Goal: Task Accomplishment & Management: Manage account settings

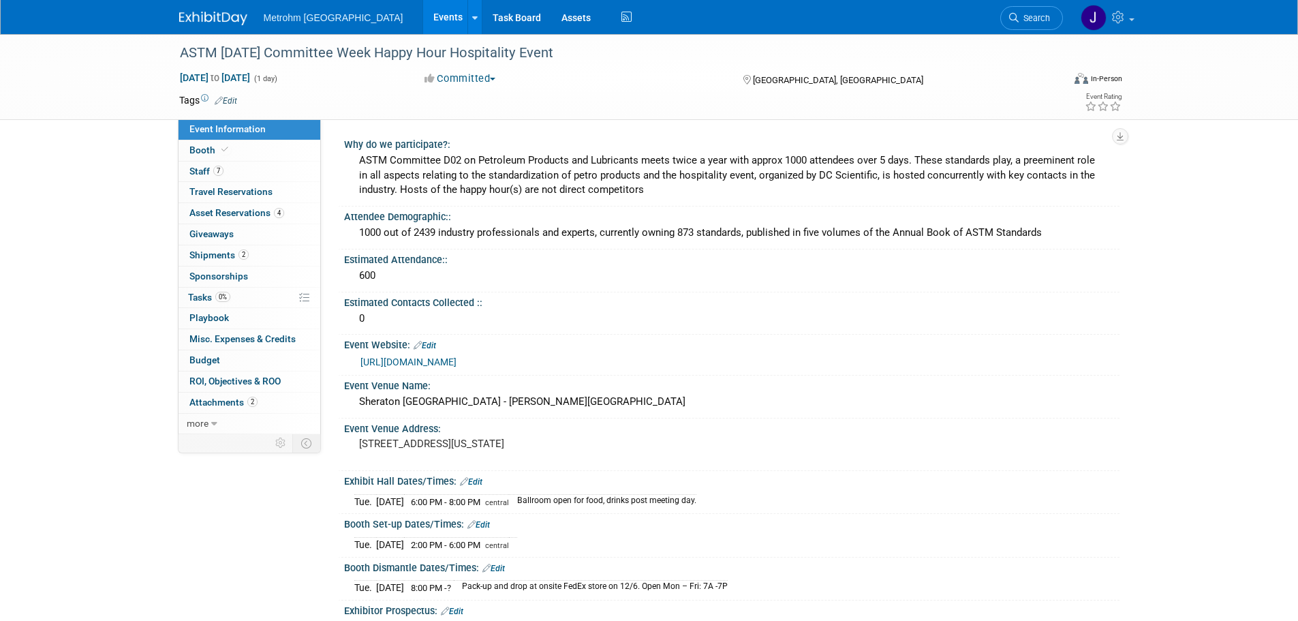
click at [196, 20] on img at bounding box center [213, 19] width 68 height 14
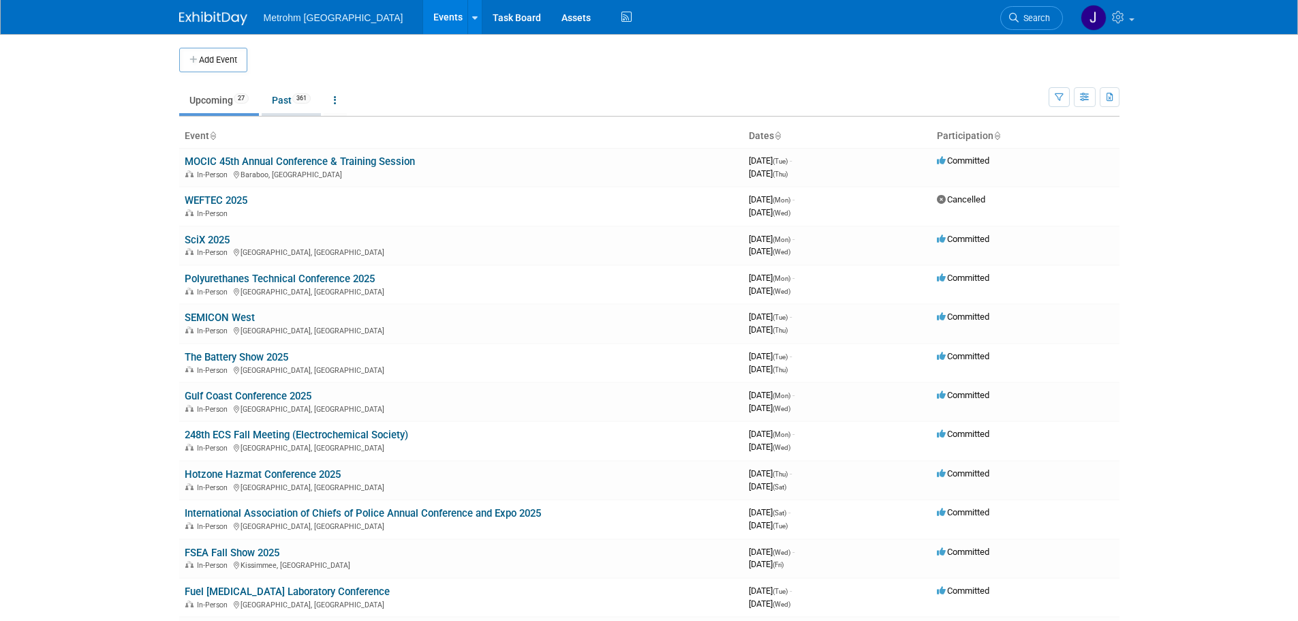
click at [274, 98] on link "Past 361" at bounding box center [291, 100] width 59 height 26
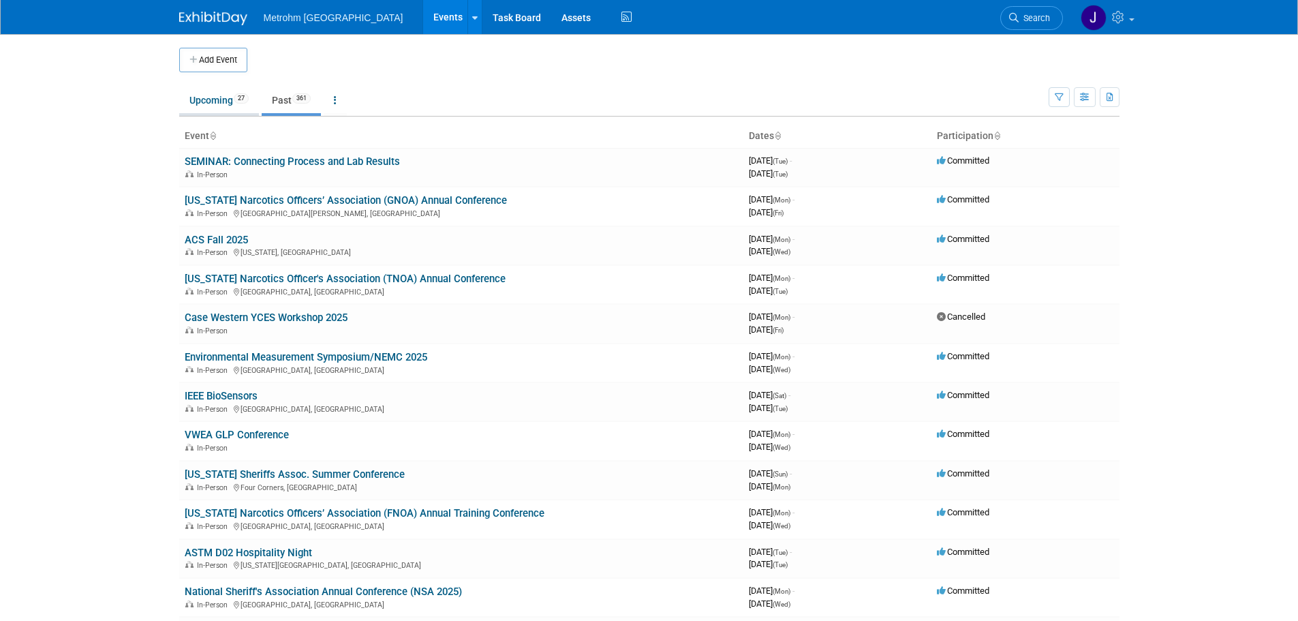
click at [218, 103] on link "Upcoming 27" at bounding box center [219, 100] width 80 height 26
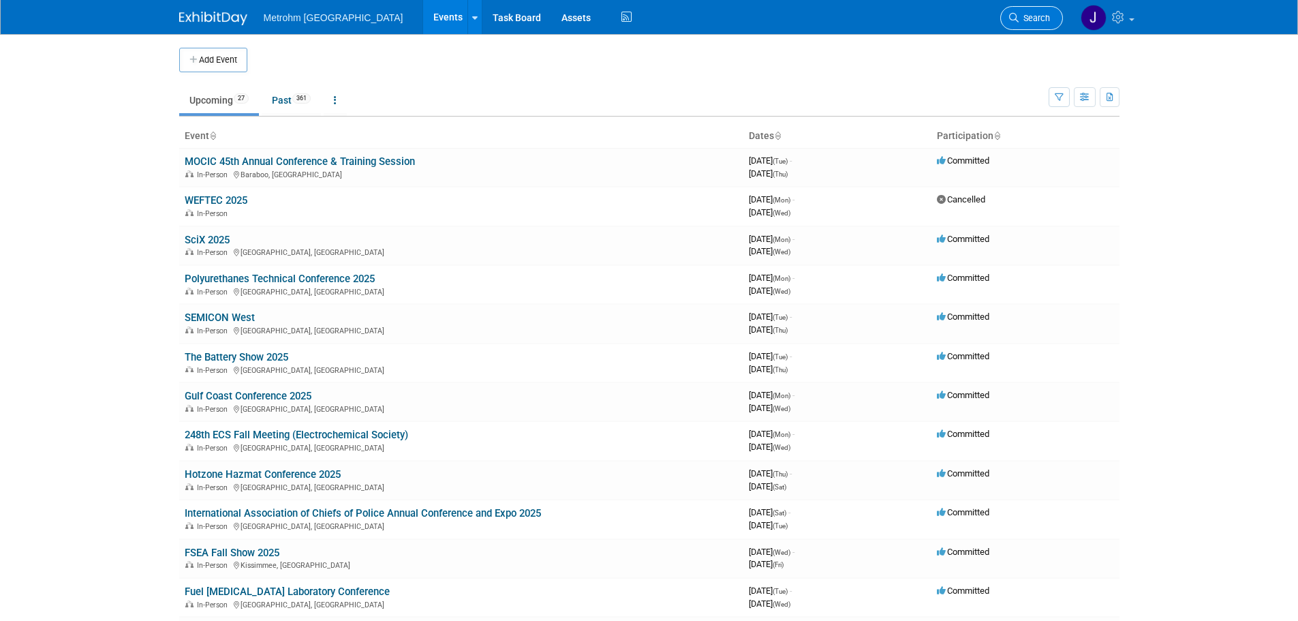
click at [1044, 14] on span "Search" at bounding box center [1034, 18] width 31 height 10
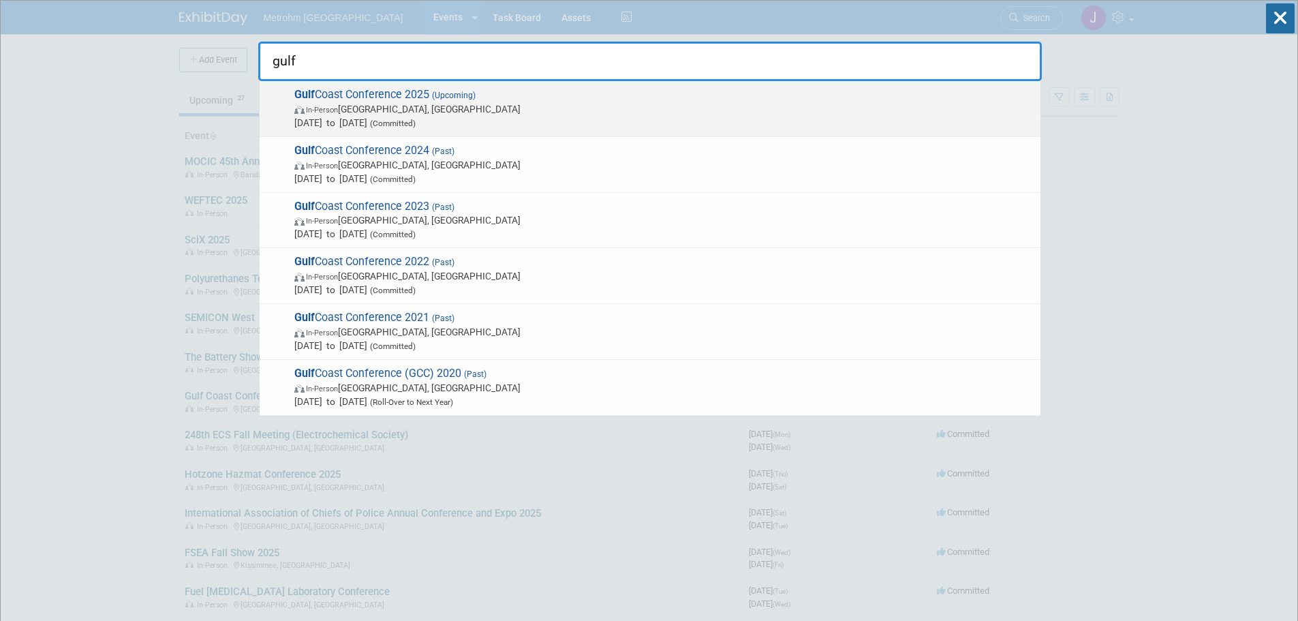
type input "gulf"
click at [540, 117] on span "Oct 13, 2025 to Oct 15, 2025 (Committed)" at bounding box center [663, 123] width 739 height 14
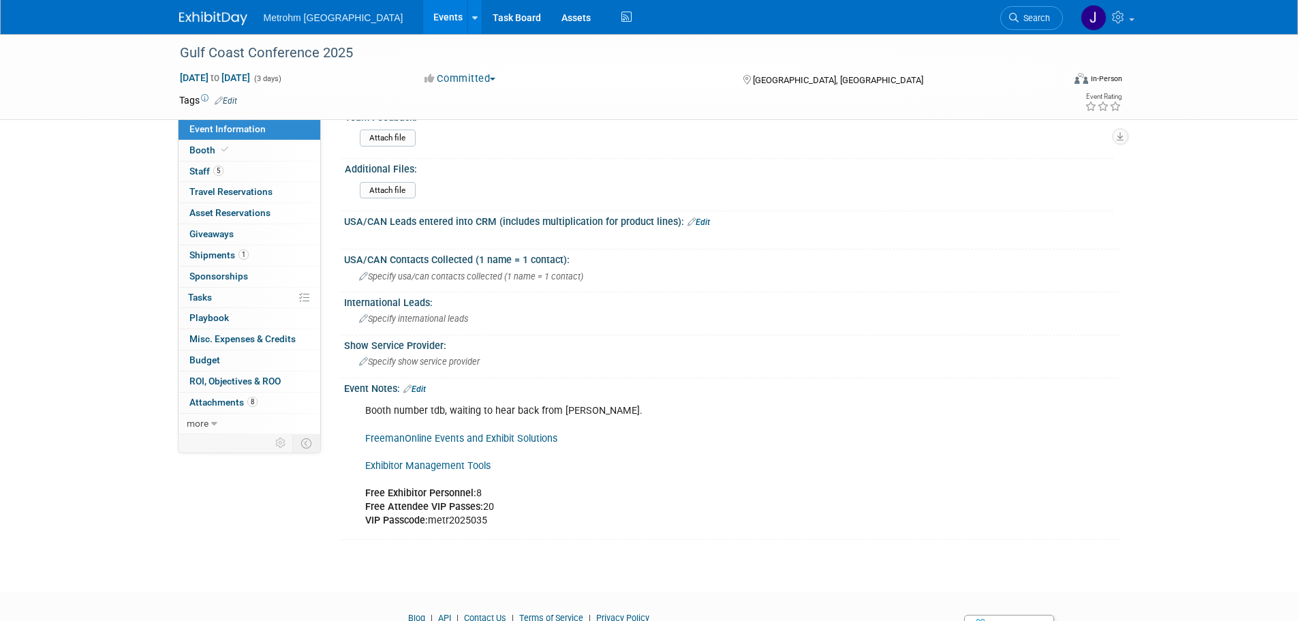
scroll to position [948, 0]
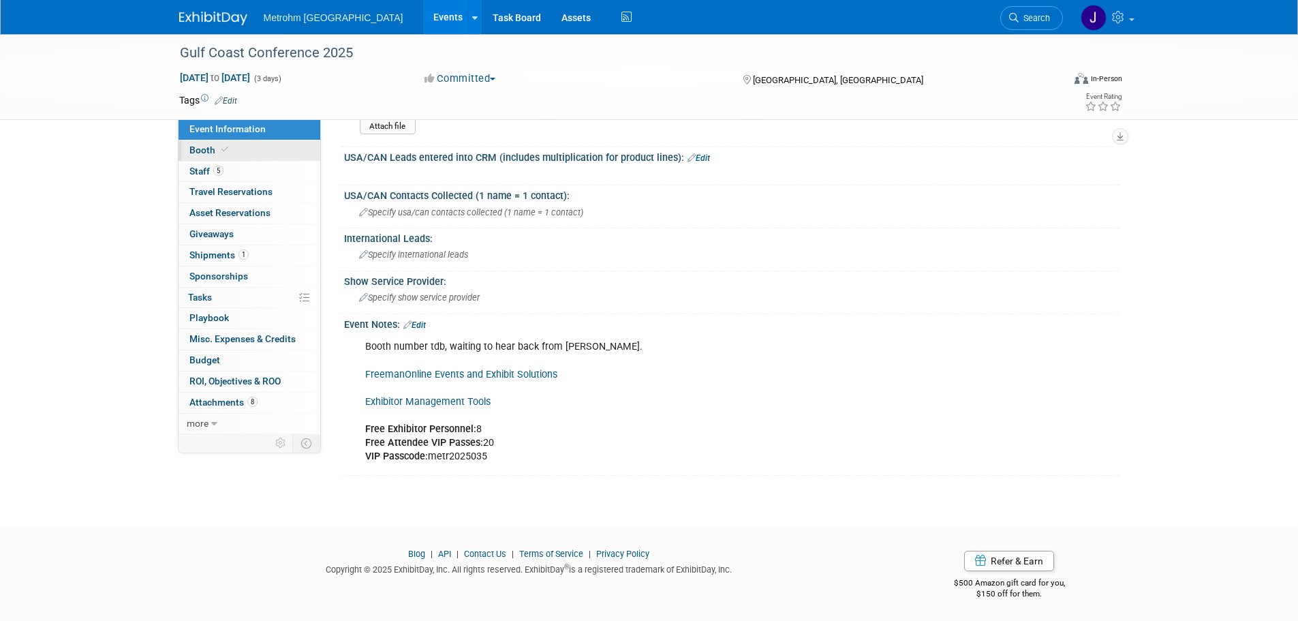
click at [238, 149] on link "Booth" at bounding box center [250, 150] width 142 height 20
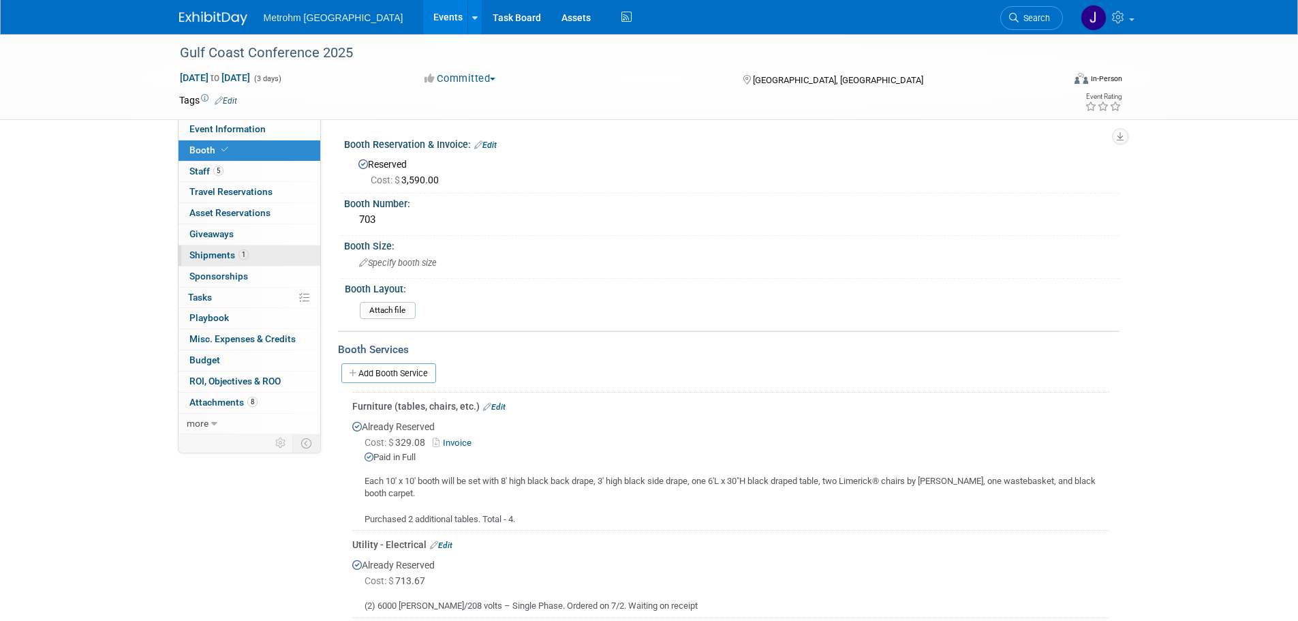
click at [253, 254] on link "1 Shipments 1" at bounding box center [250, 255] width 142 height 20
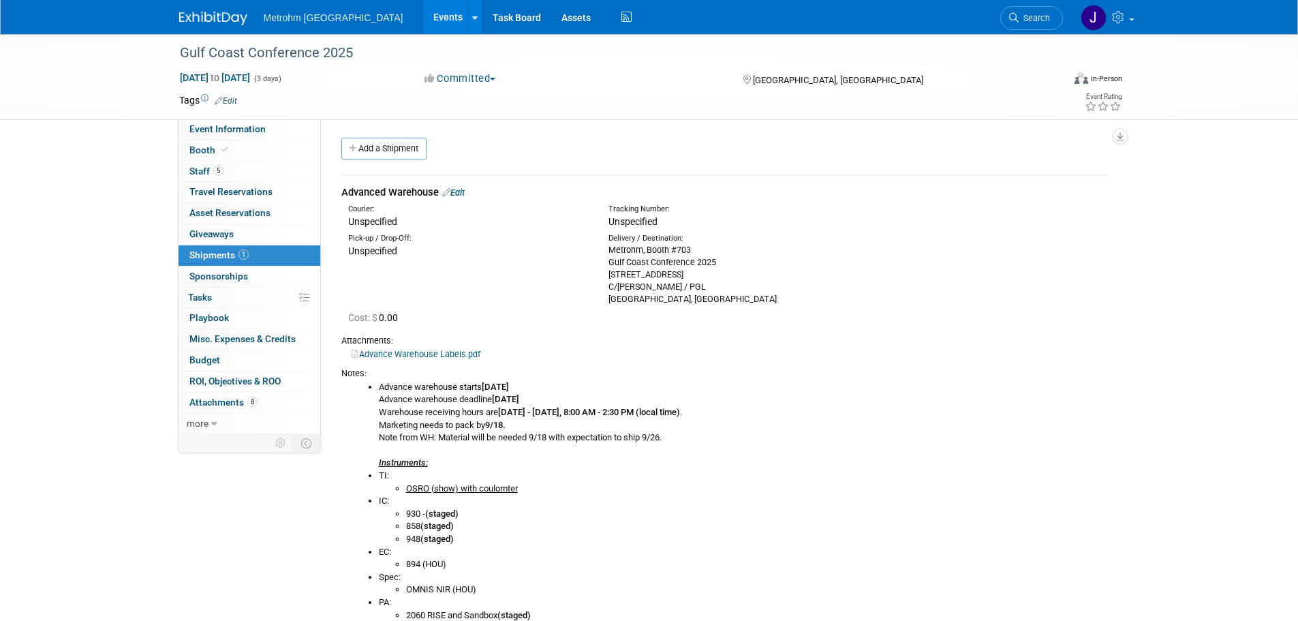
scroll to position [273, 0]
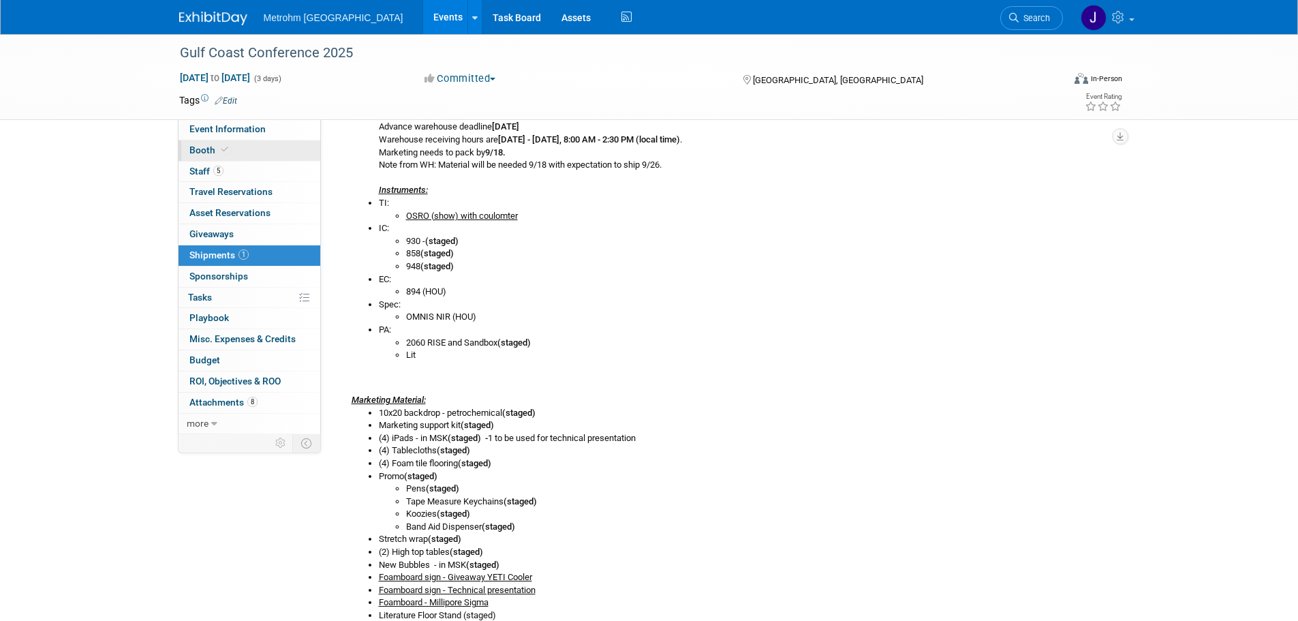
click at [268, 145] on link "Booth" at bounding box center [250, 150] width 142 height 20
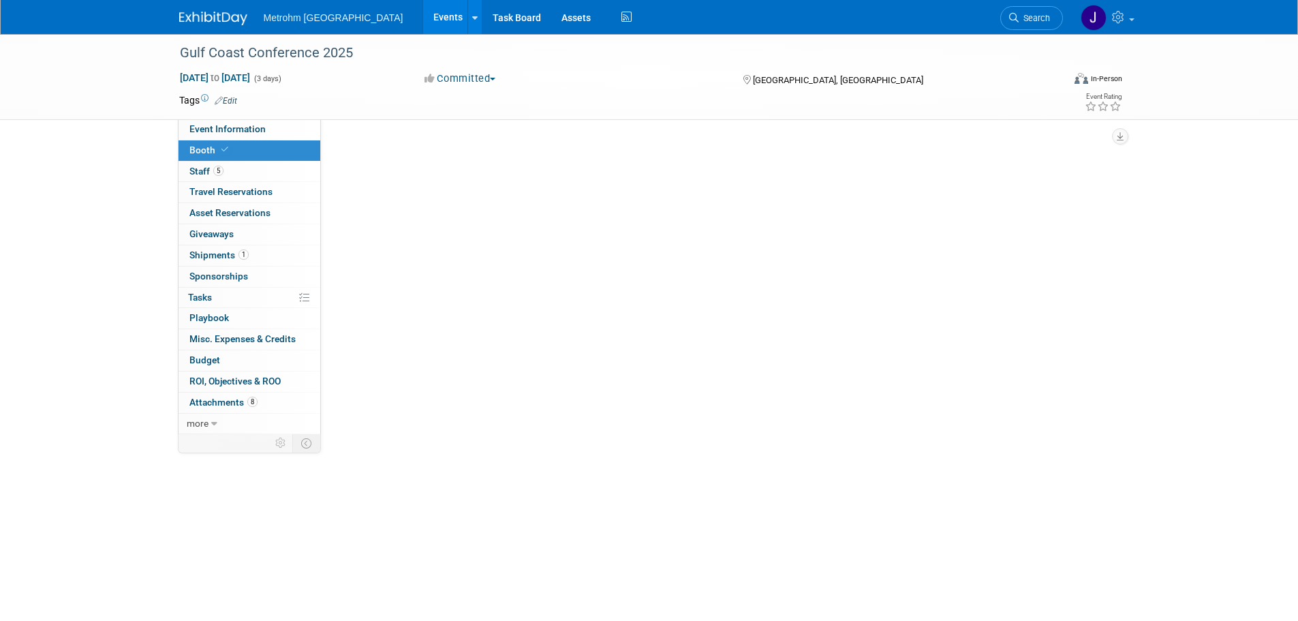
scroll to position [0, 0]
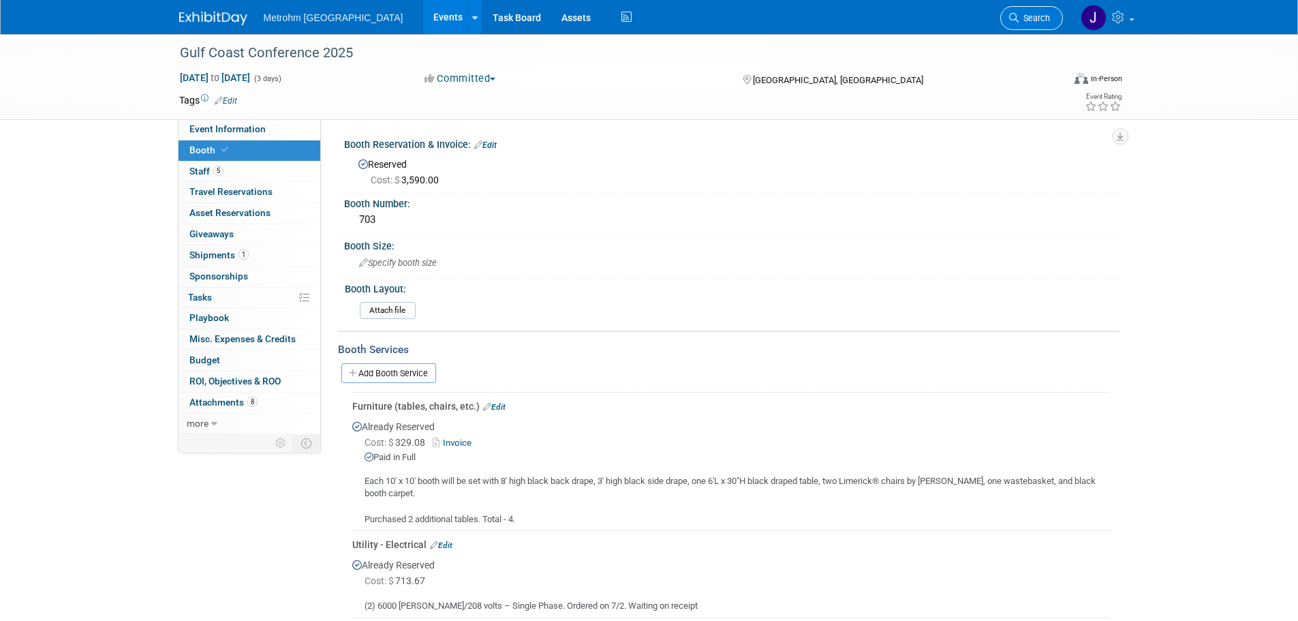
click at [1036, 22] on span "Search" at bounding box center [1034, 18] width 31 height 10
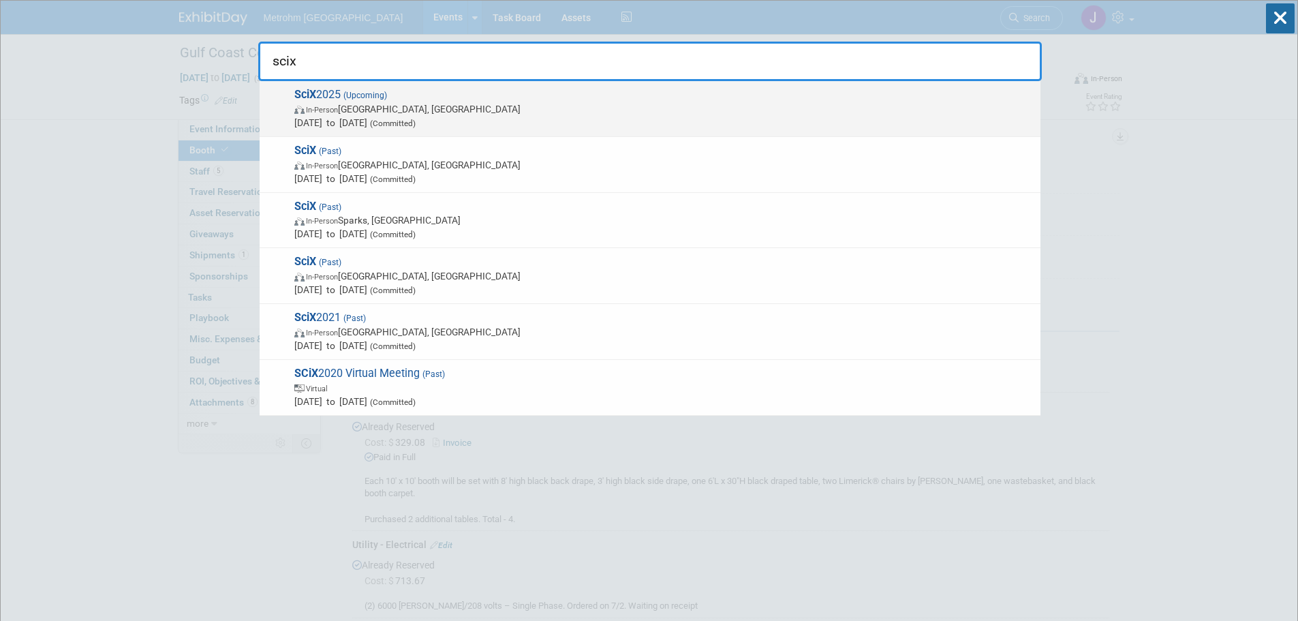
type input "scix"
click at [657, 114] on span "In-Person Louisville, KY" at bounding box center [663, 109] width 739 height 14
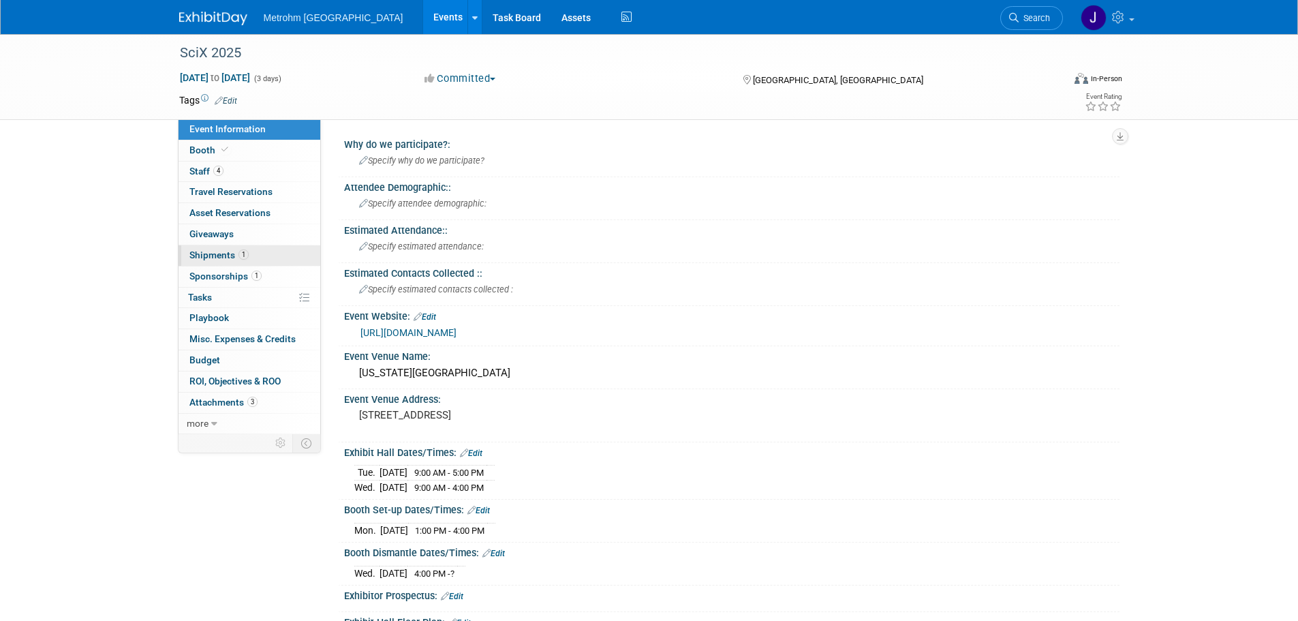
click at [262, 258] on link "1 Shipments 1" at bounding box center [250, 255] width 142 height 20
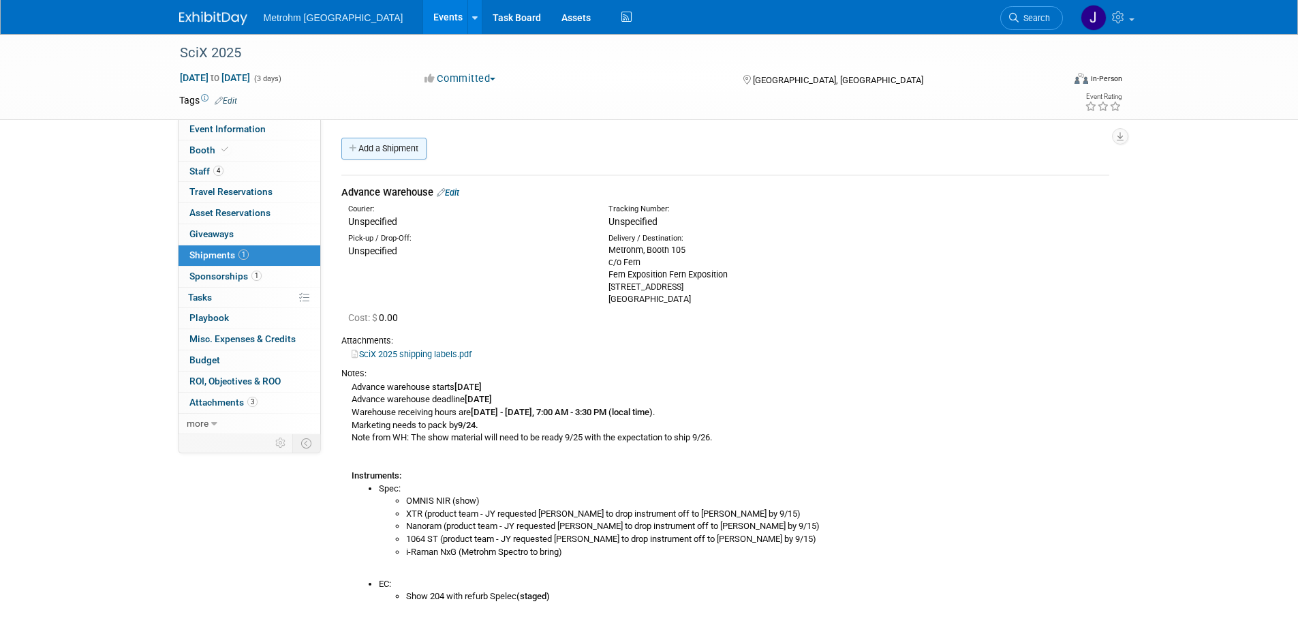
click at [394, 147] on link "Add a Shipment" at bounding box center [383, 149] width 85 height 22
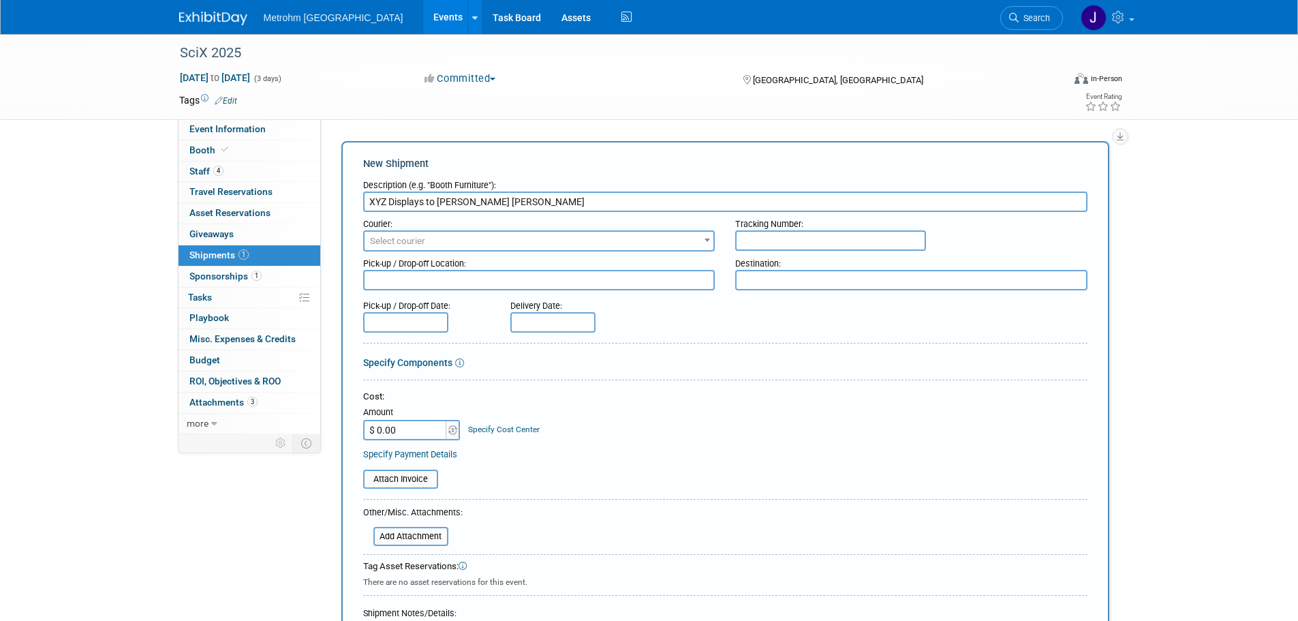
type input "XYZ Displays to [PERSON_NAME] [PERSON_NAME]"
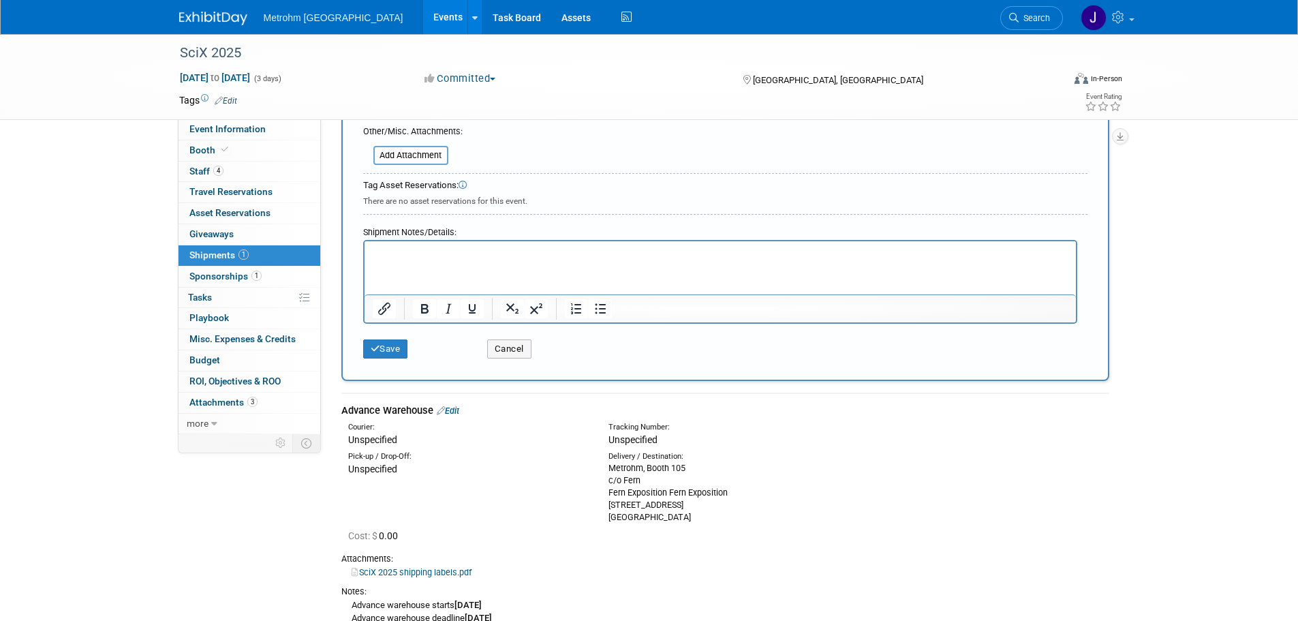
scroll to position [477, 0]
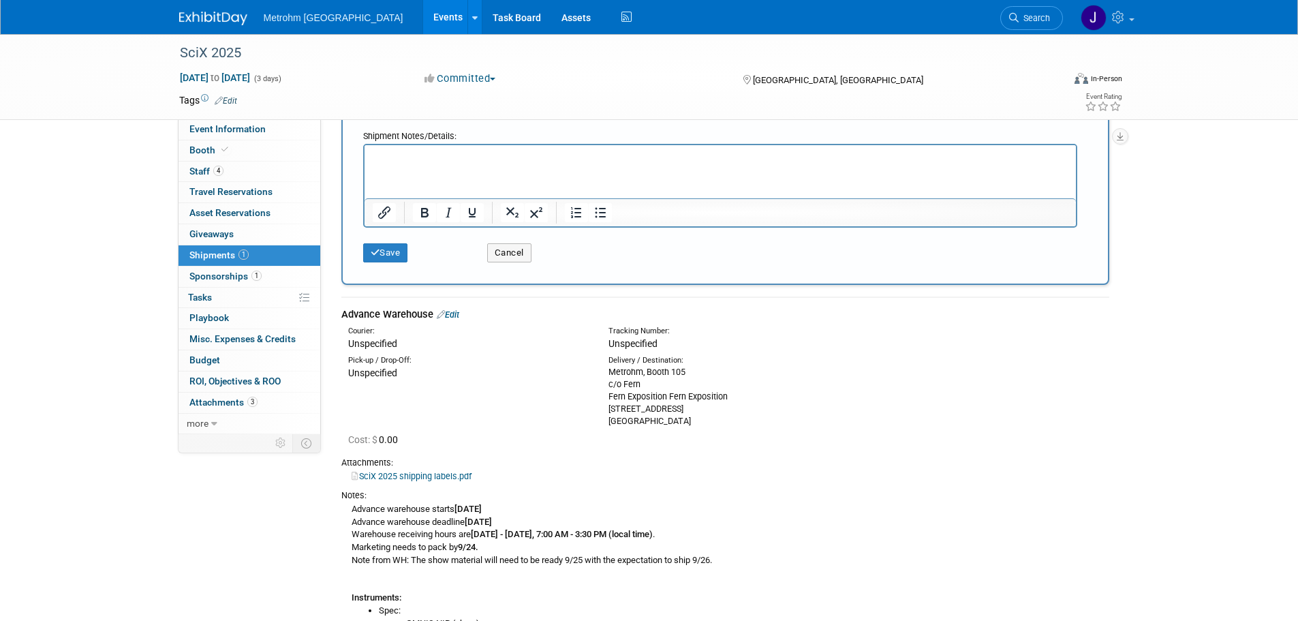
click at [444, 164] on html at bounding box center [719, 154] width 711 height 19
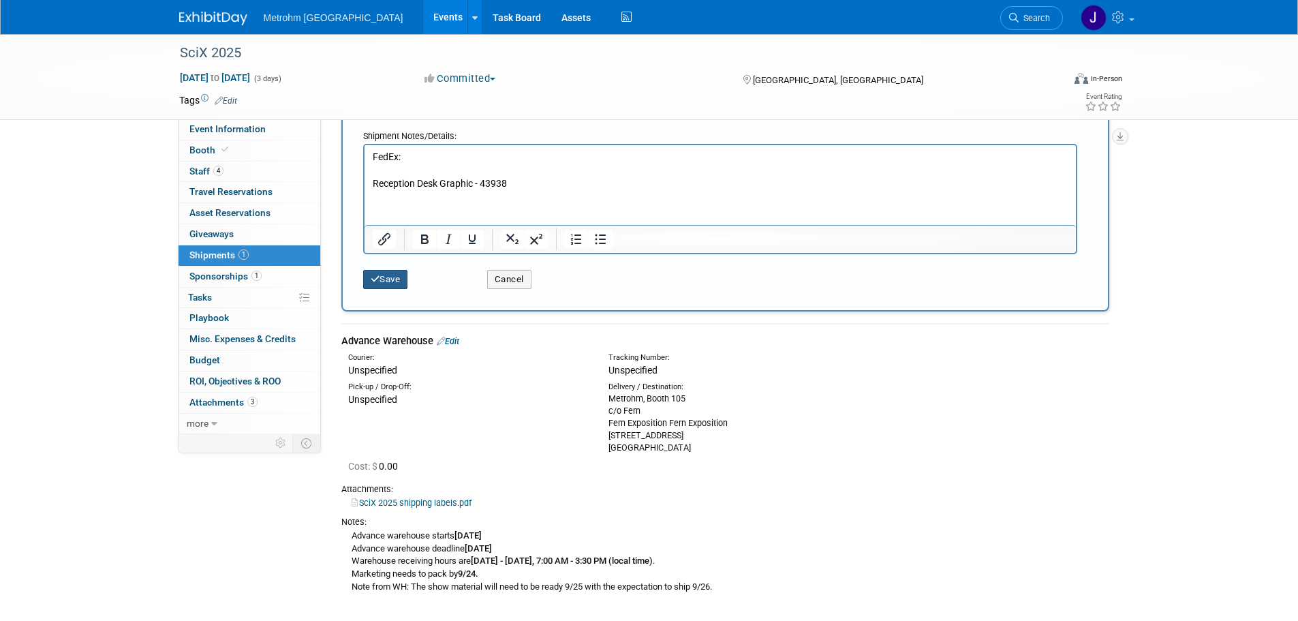
click at [399, 281] on button "Save" at bounding box center [385, 279] width 45 height 19
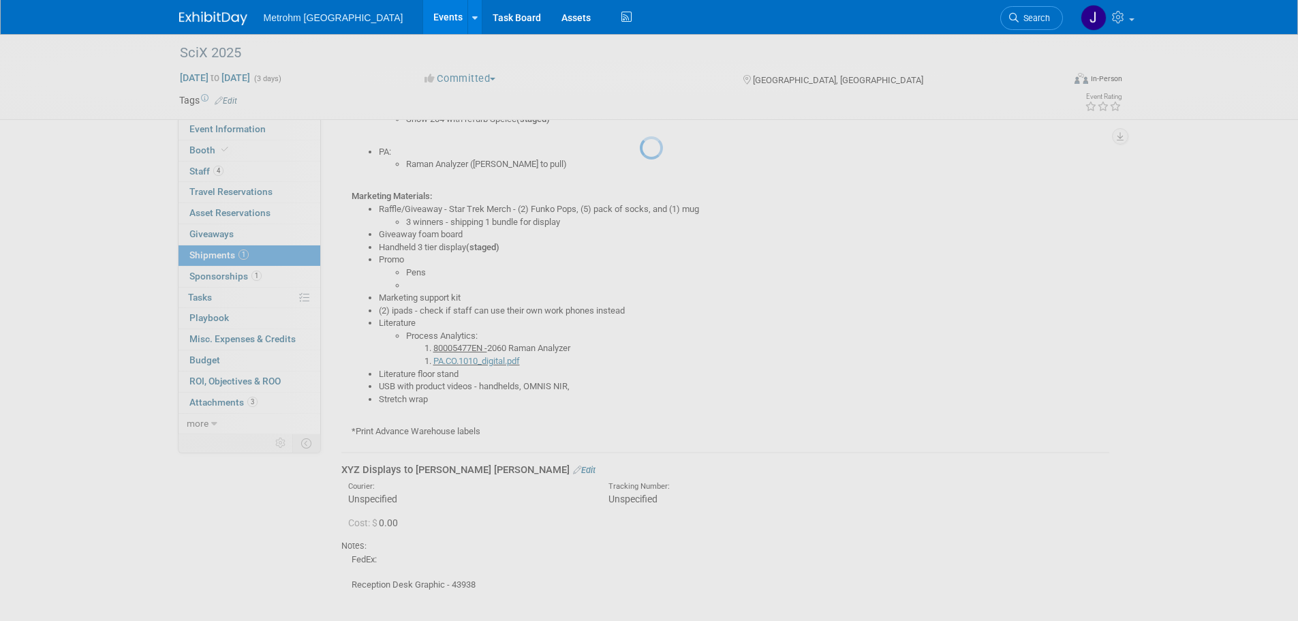
scroll to position [609, 0]
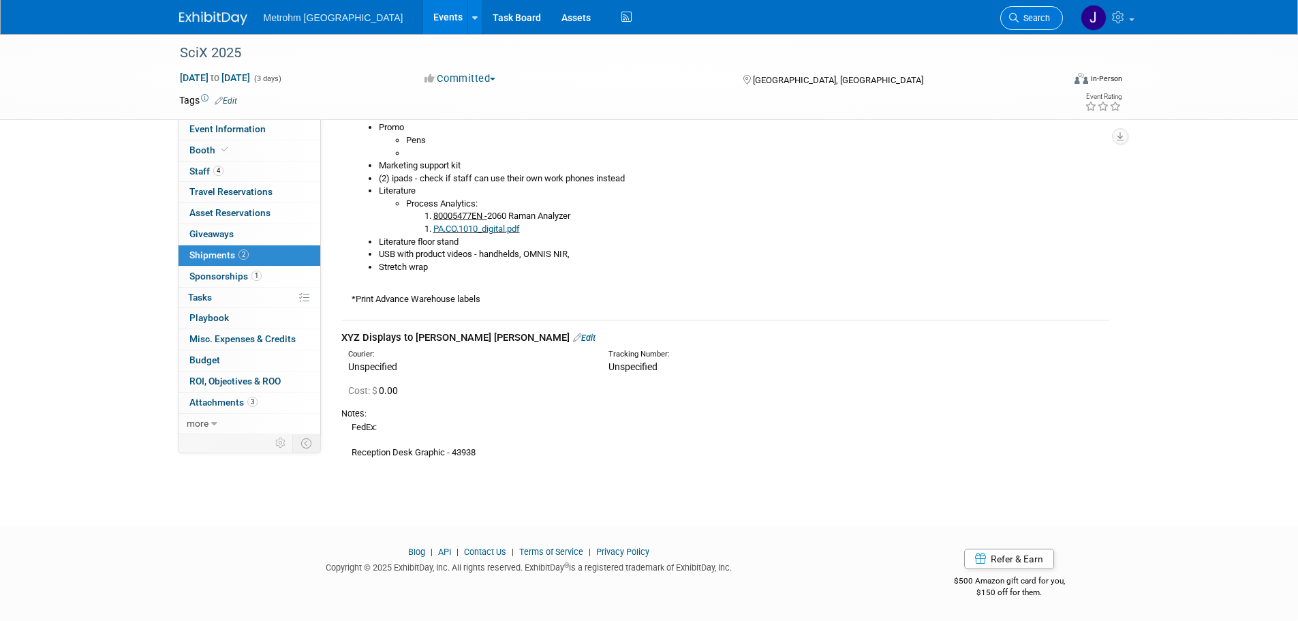
click at [1022, 18] on span "Search" at bounding box center [1034, 18] width 31 height 10
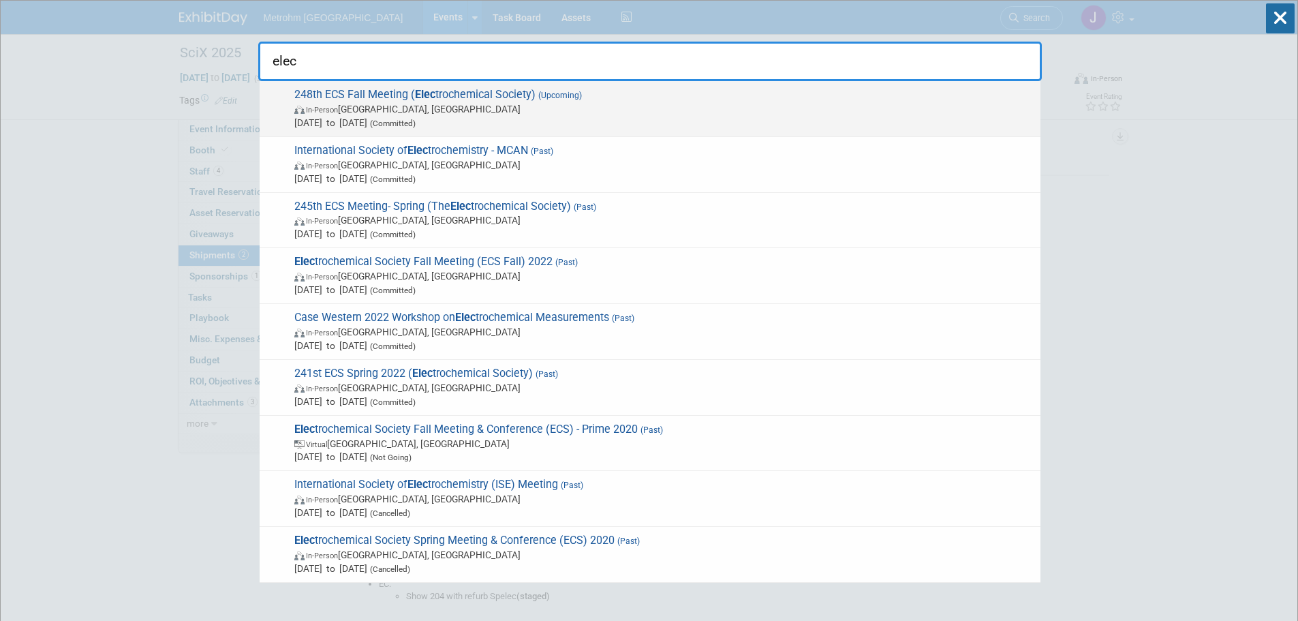
type input "elec"
click at [656, 99] on span "248th ECS Fall Meeting ( Elec trochemical Society) (Upcoming) In-Person Chicago…" at bounding box center [661, 109] width 743 height 42
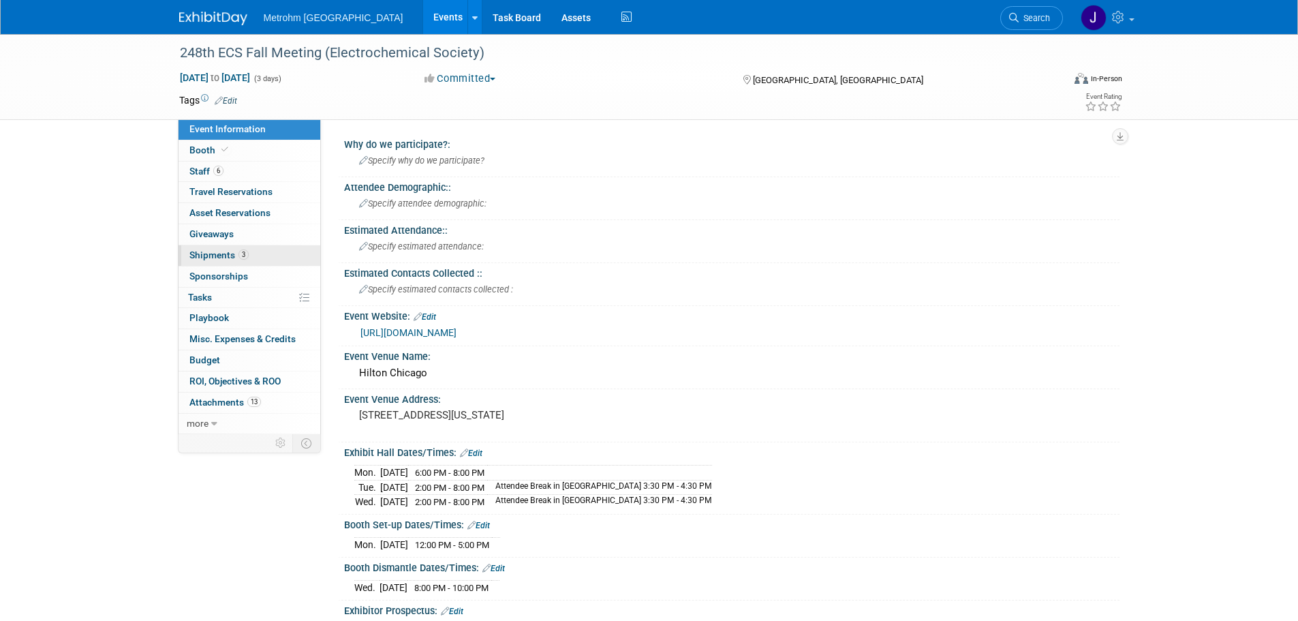
click at [243, 251] on span "3" at bounding box center [243, 254] width 10 height 10
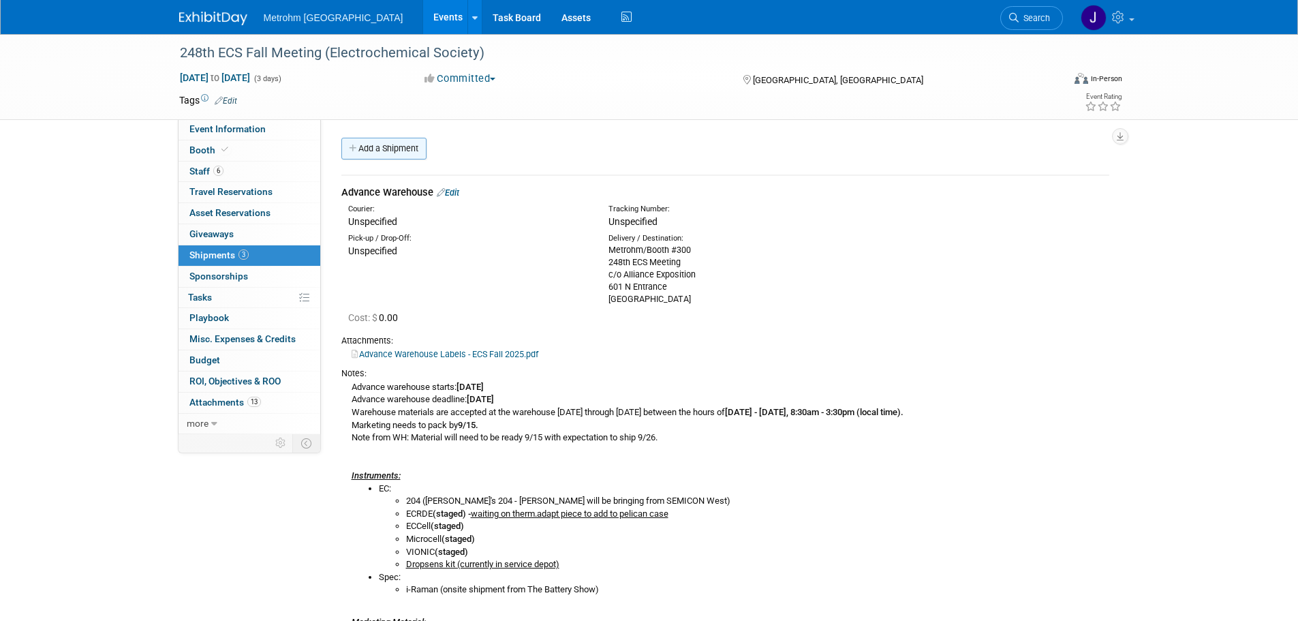
click at [408, 146] on link "Add a Shipment" at bounding box center [383, 149] width 85 height 22
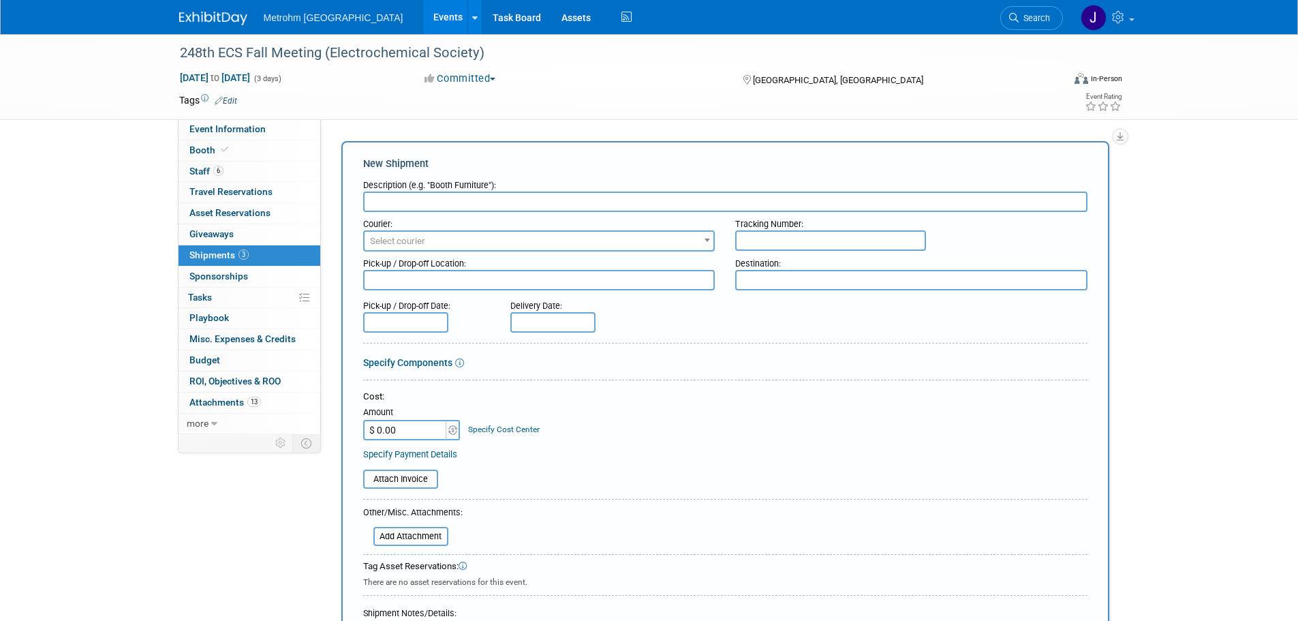
click at [540, 202] on input "text" at bounding box center [725, 201] width 724 height 20
type input "Backdrop XYZDisplays to MUSA"
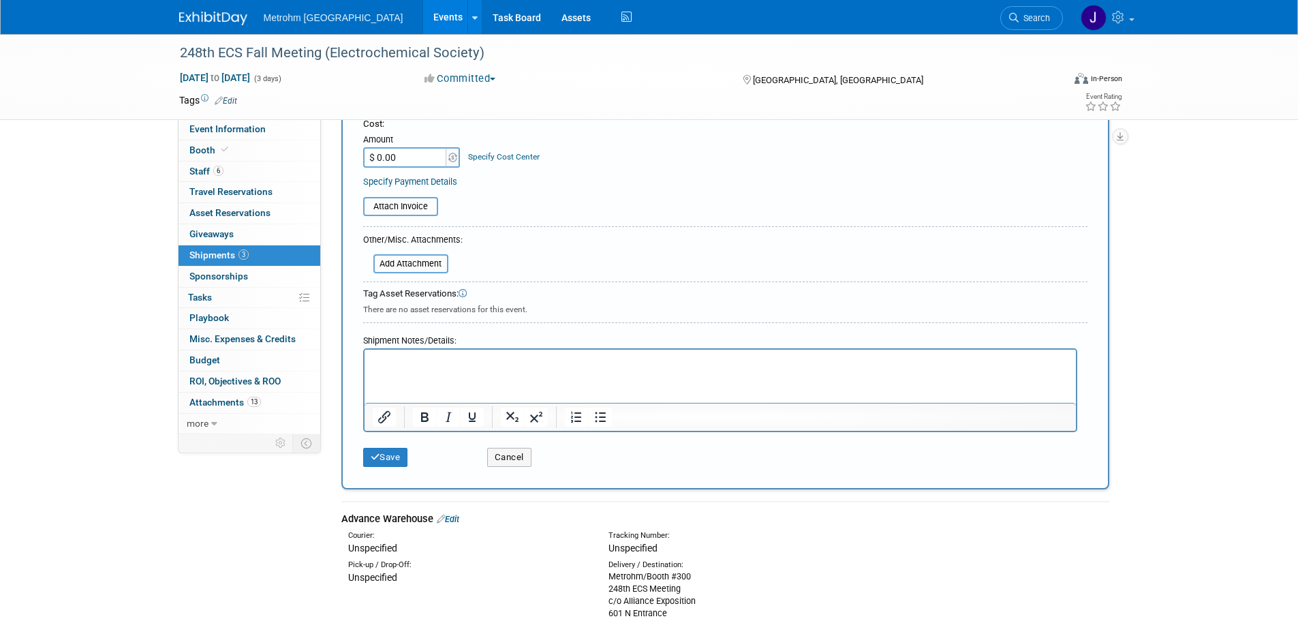
click at [446, 369] on html at bounding box center [719, 359] width 711 height 19
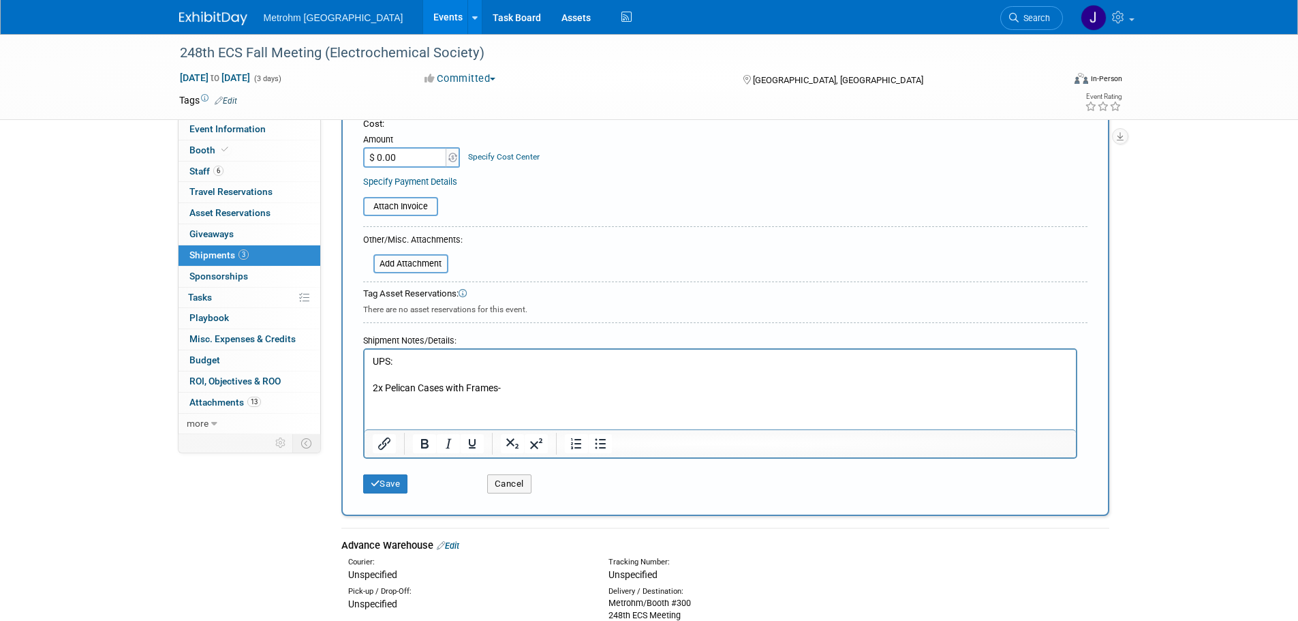
click at [408, 395] on html "UPS: 2x Pelican Cases with Frames-" at bounding box center [719, 373] width 711 height 46
drag, startPoint x: 493, startPoint y: 387, endPoint x: 516, endPoint y: 390, distance: 23.3
click at [498, 387] on p "2x Pelican Cases with Frames-" at bounding box center [720, 389] width 696 height 14
click at [523, 391] on p "2x Pelican Cases with Frames-" at bounding box center [720, 389] width 696 height 14
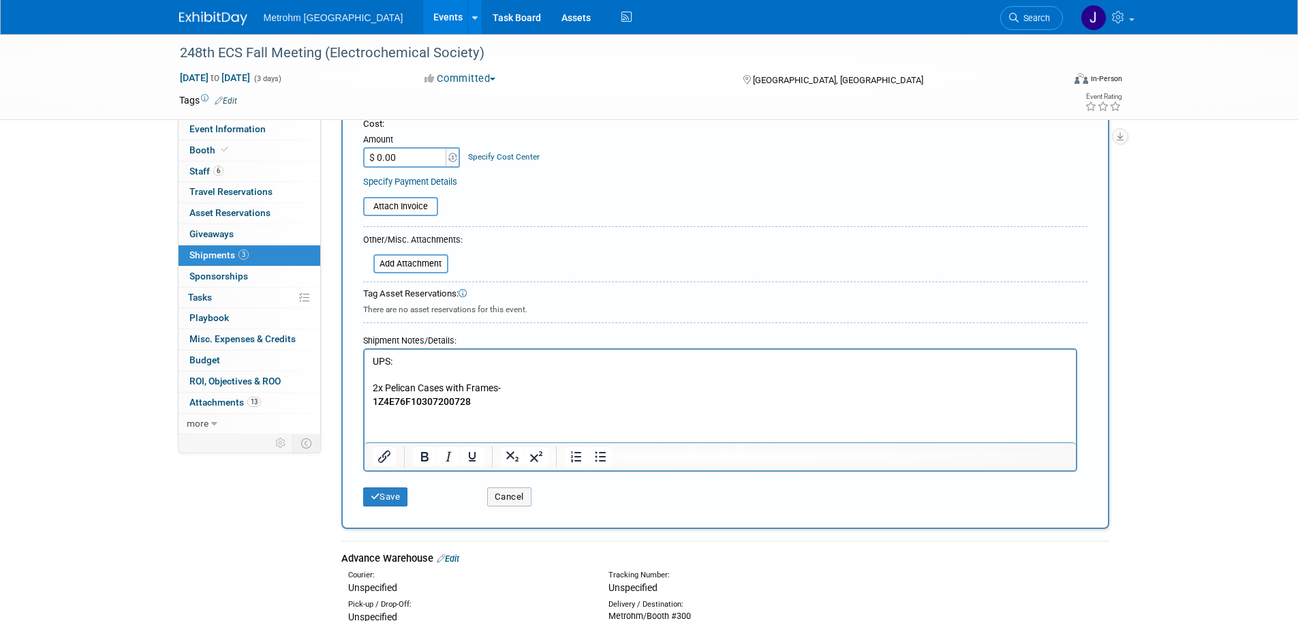
click at [383, 408] on html "UPS: 2x Pelican Cases with Frames- 1Z4E76F10307200728" at bounding box center [719, 379] width 711 height 59
click at [488, 405] on p "1Z4E76F10307200728" at bounding box center [720, 402] width 696 height 14
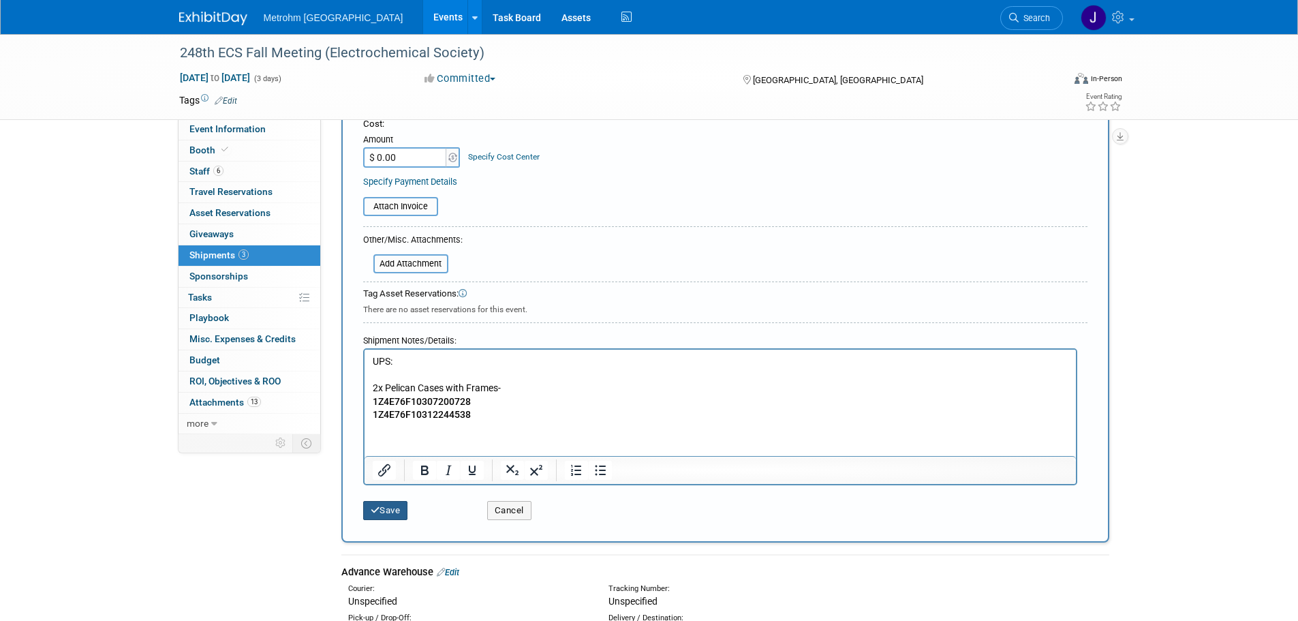
click at [400, 510] on button "Save" at bounding box center [385, 510] width 45 height 19
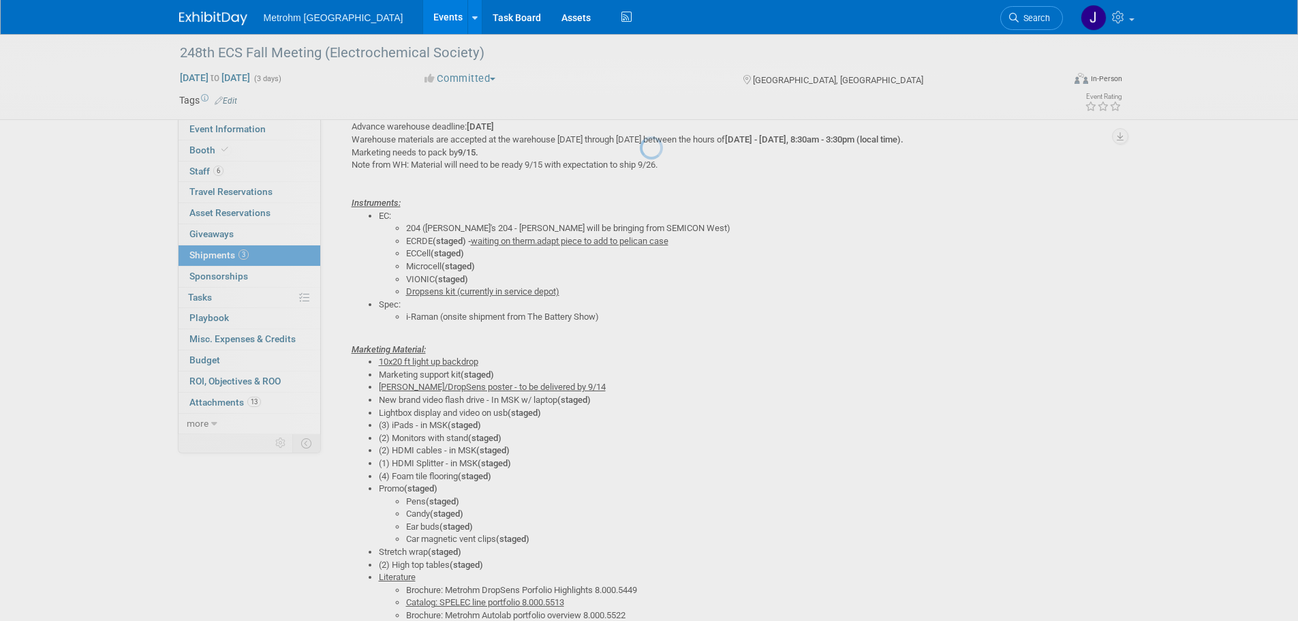
scroll to position [1328, 0]
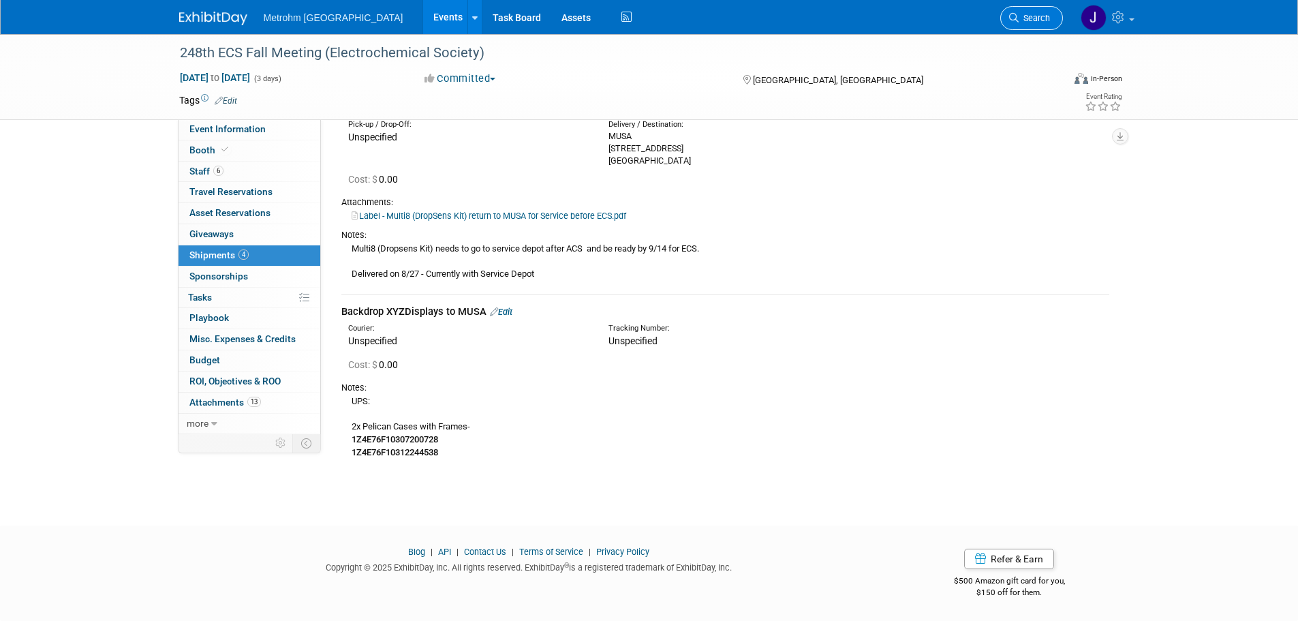
click at [1005, 14] on link "Search" at bounding box center [1031, 18] width 63 height 24
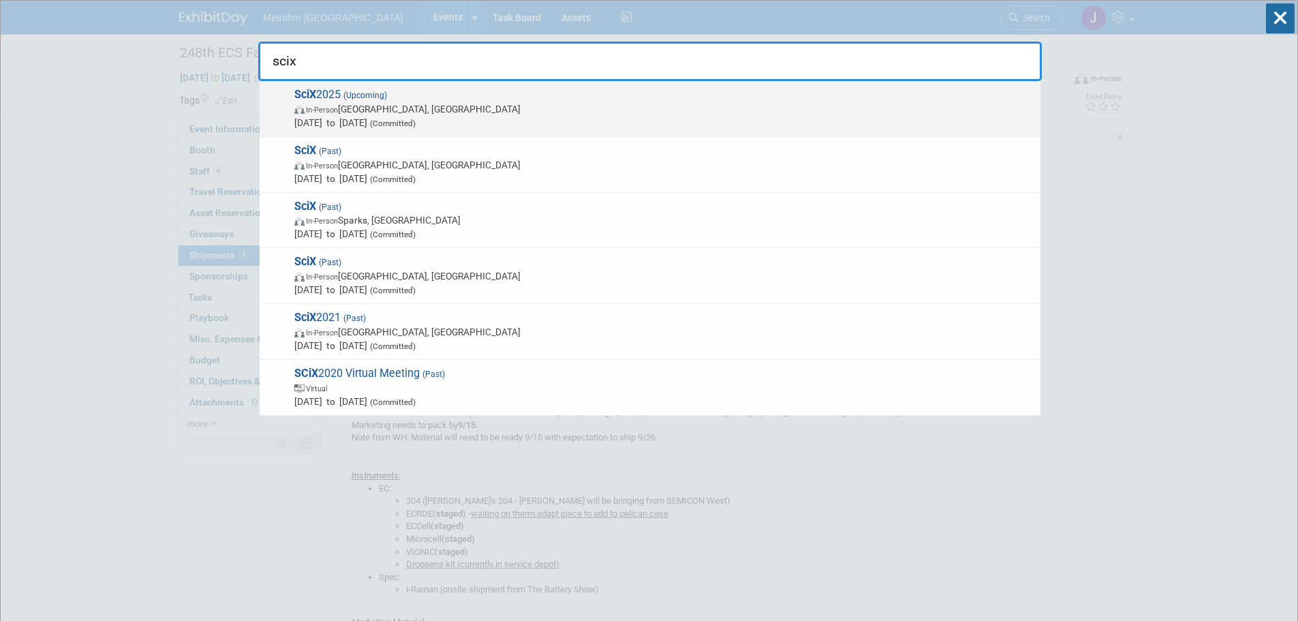
type input "scix"
click at [379, 114] on span "In-Person Louisville, KY" at bounding box center [663, 109] width 739 height 14
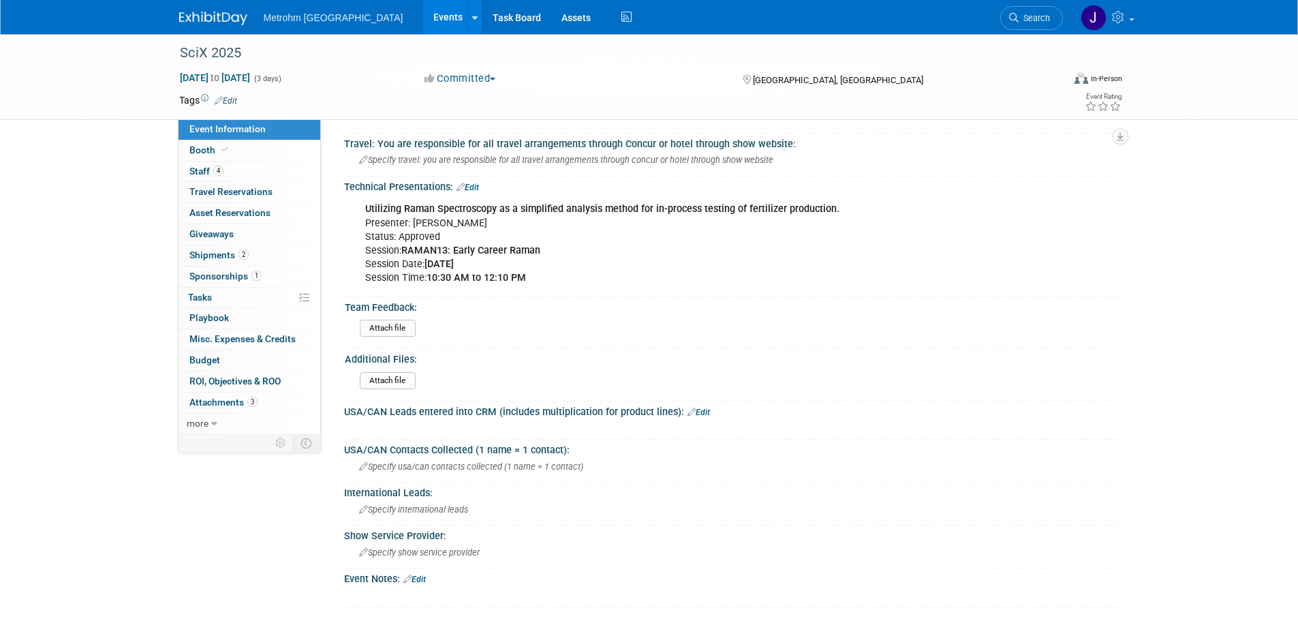
scroll to position [688, 0]
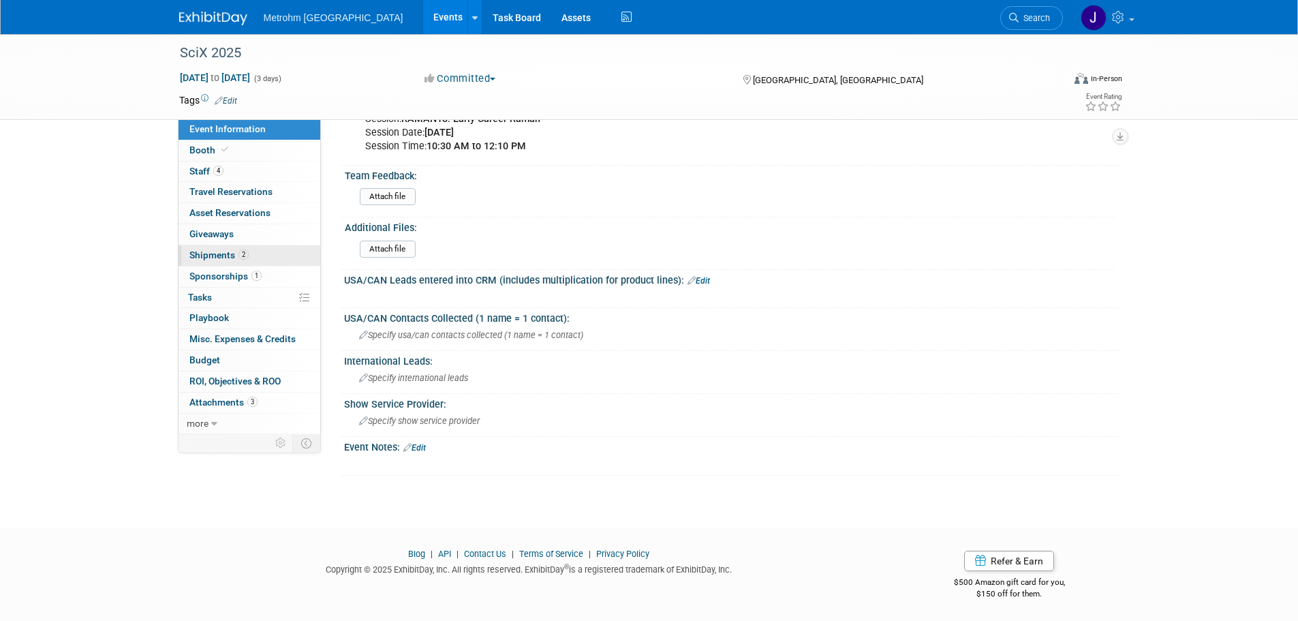
click at [262, 249] on link "2 Shipments 2" at bounding box center [250, 255] width 142 height 20
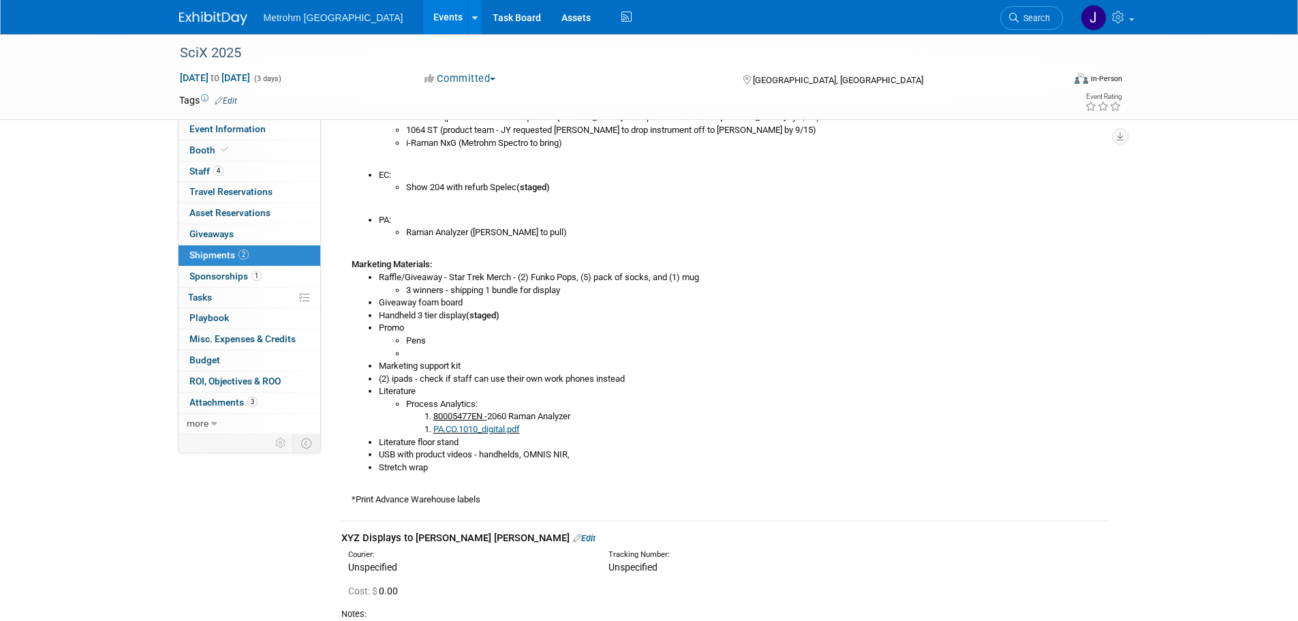
scroll to position [609, 0]
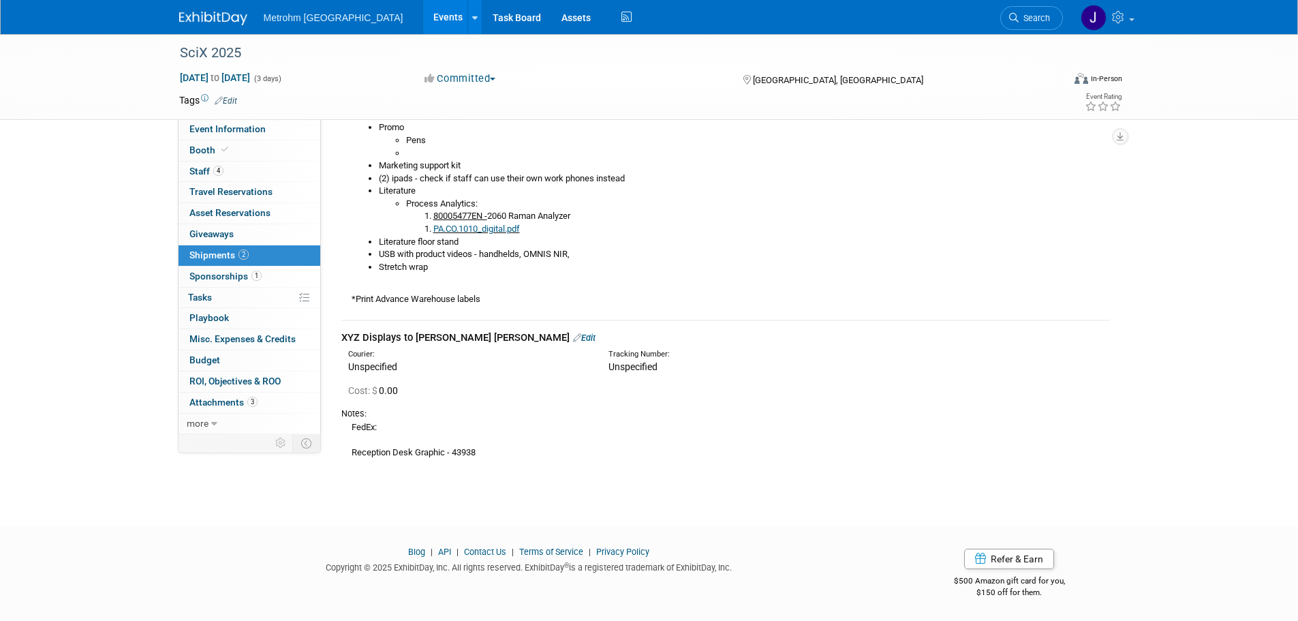
click at [573, 337] on link "Edit" at bounding box center [584, 337] width 22 height 10
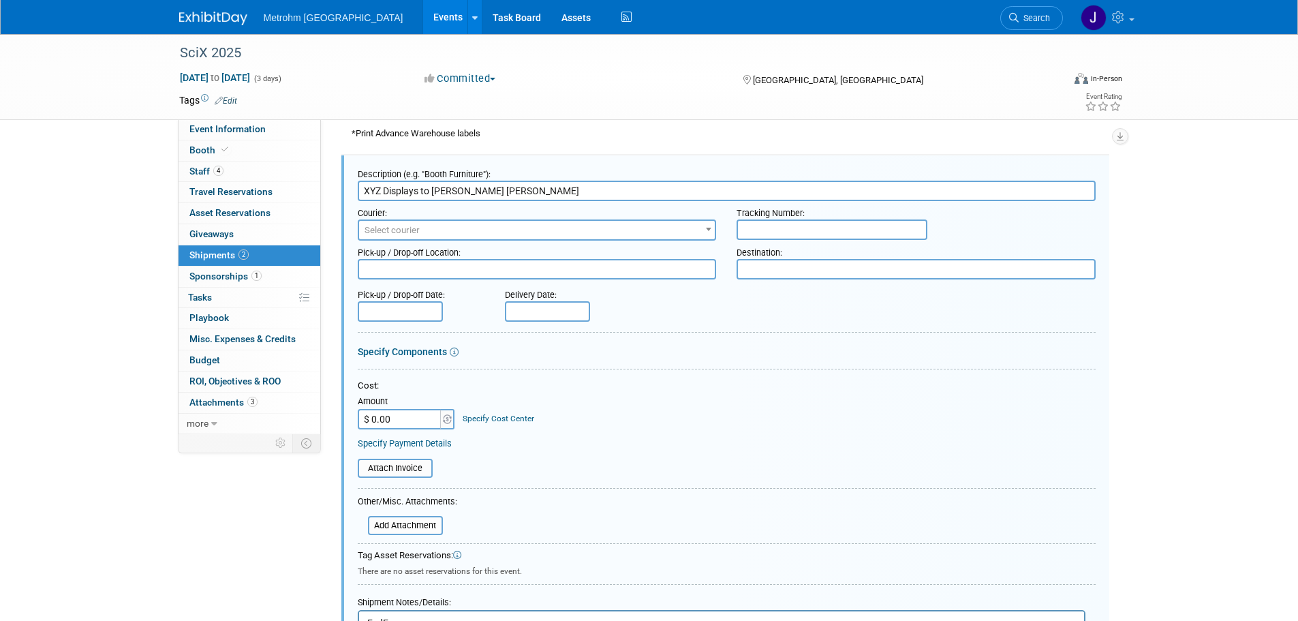
scroll to position [1047, 0]
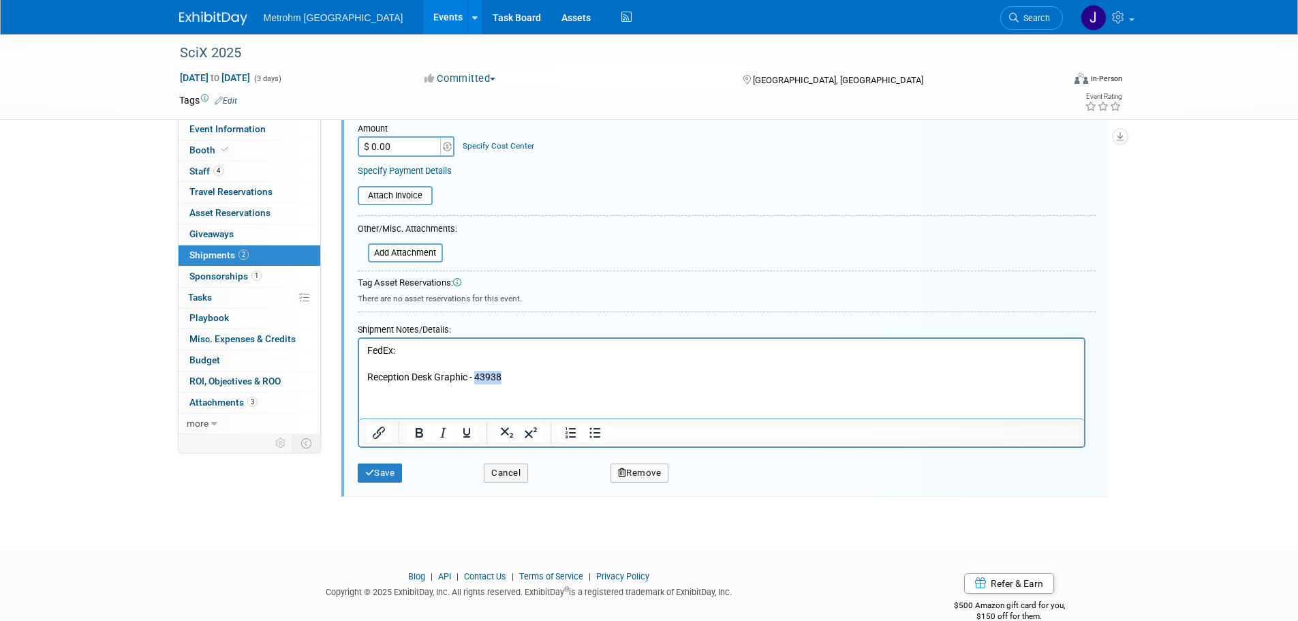
drag, startPoint x: 513, startPoint y: 379, endPoint x: 477, endPoint y: 378, distance: 36.1
click at [477, 378] on p "FedEx: Reception Desk Graphic - 43938" at bounding box center [721, 363] width 709 height 40
click at [390, 469] on button "Save" at bounding box center [380, 472] width 45 height 19
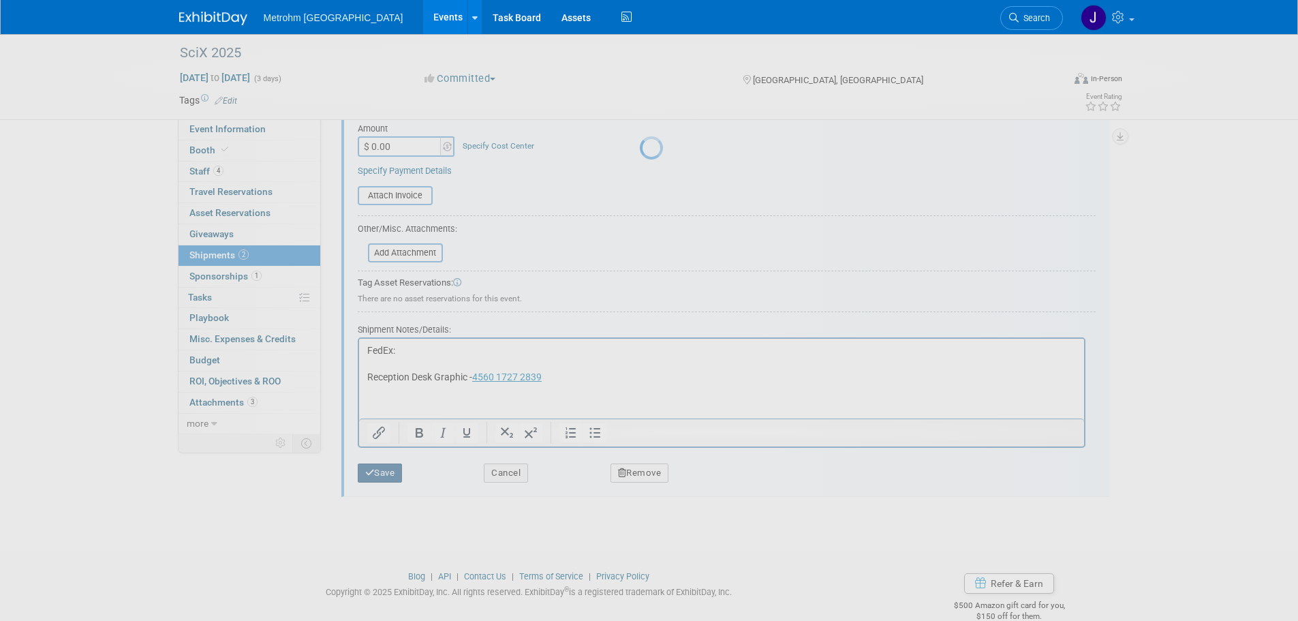
scroll to position [609, 0]
